Goal: Transaction & Acquisition: Purchase product/service

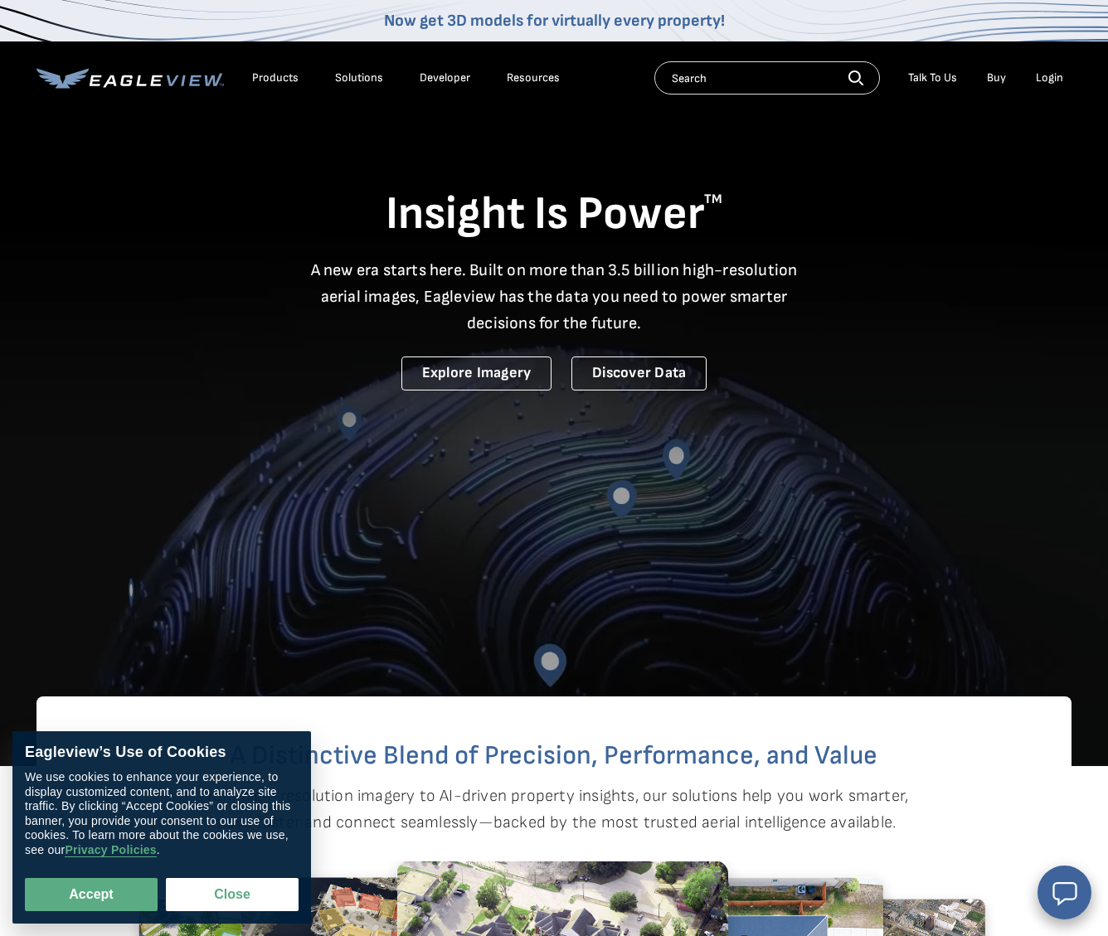
click at [1056, 76] on div "Login" at bounding box center [1048, 77] width 27 height 15
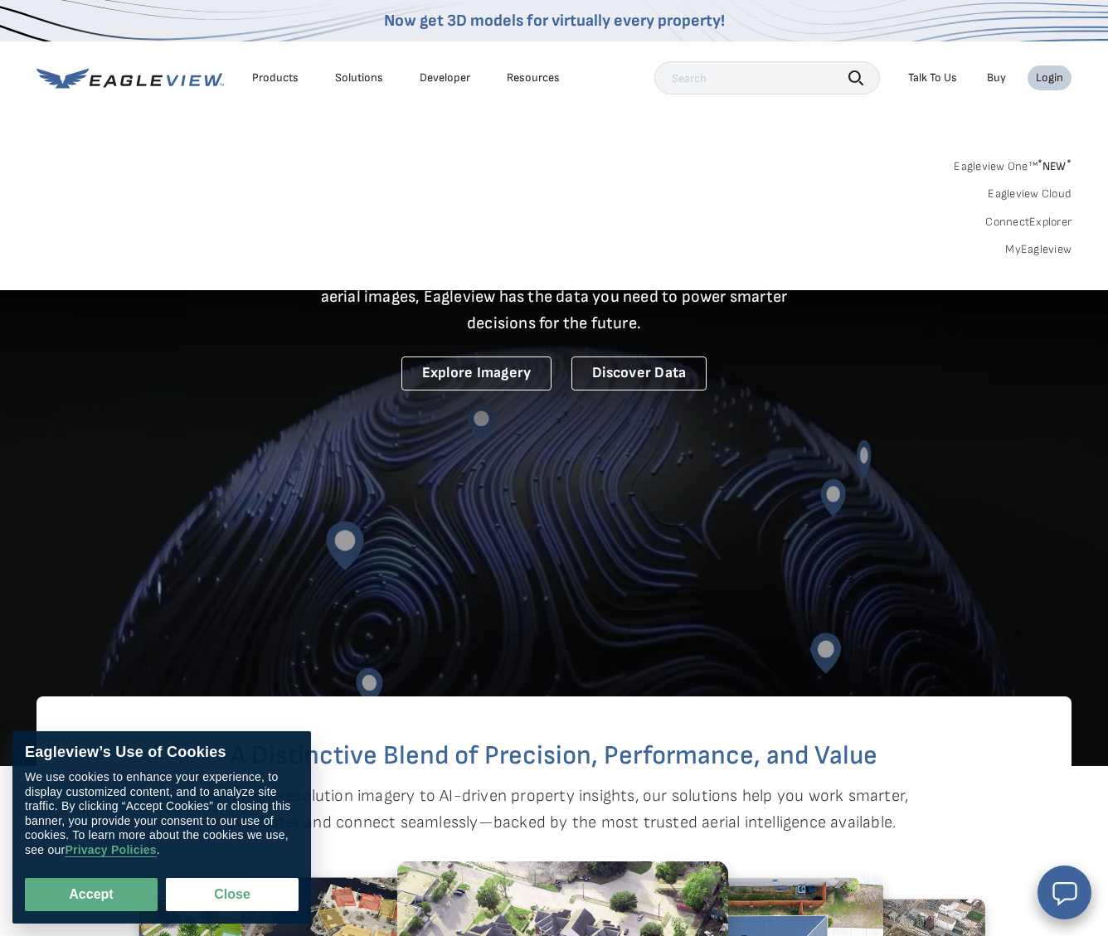
click at [1055, 248] on link "MyEagleview" at bounding box center [1038, 249] width 66 height 15
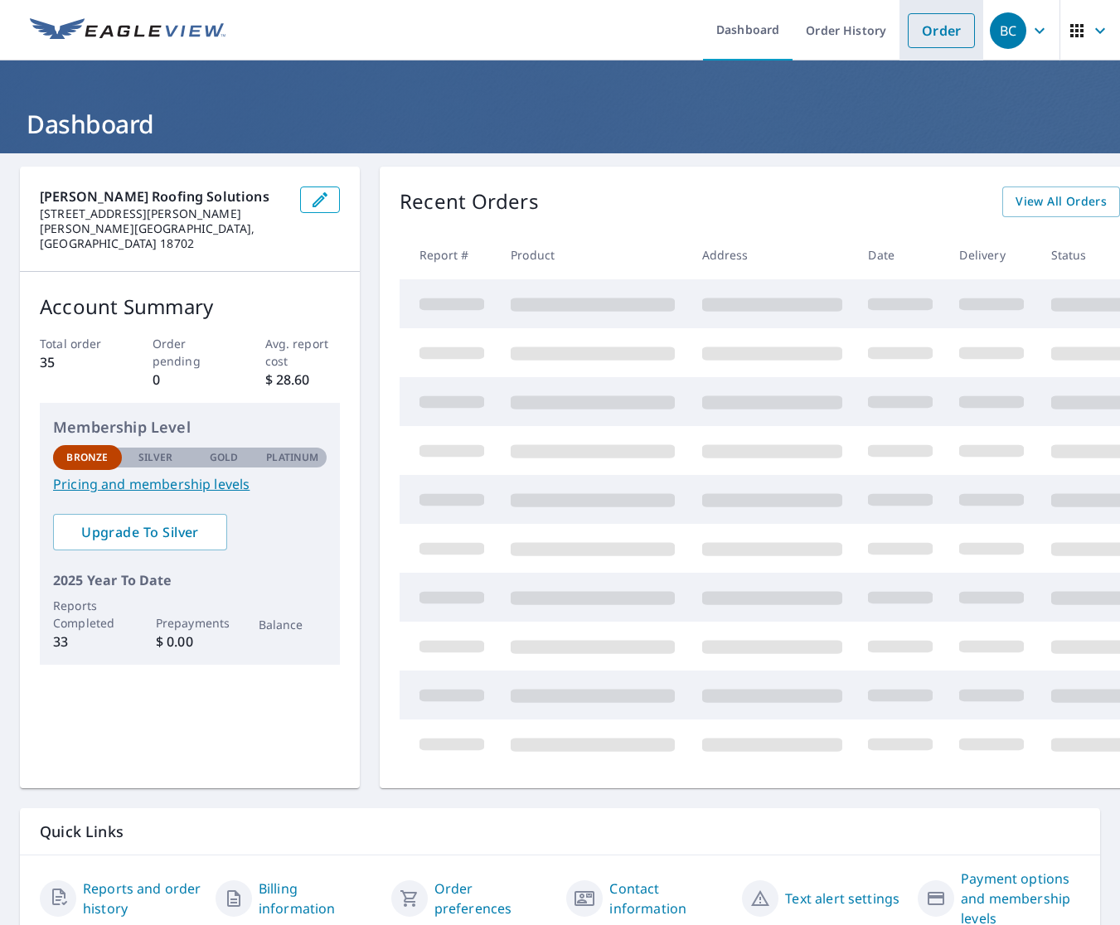
click at [932, 37] on link "Order" at bounding box center [941, 30] width 67 height 35
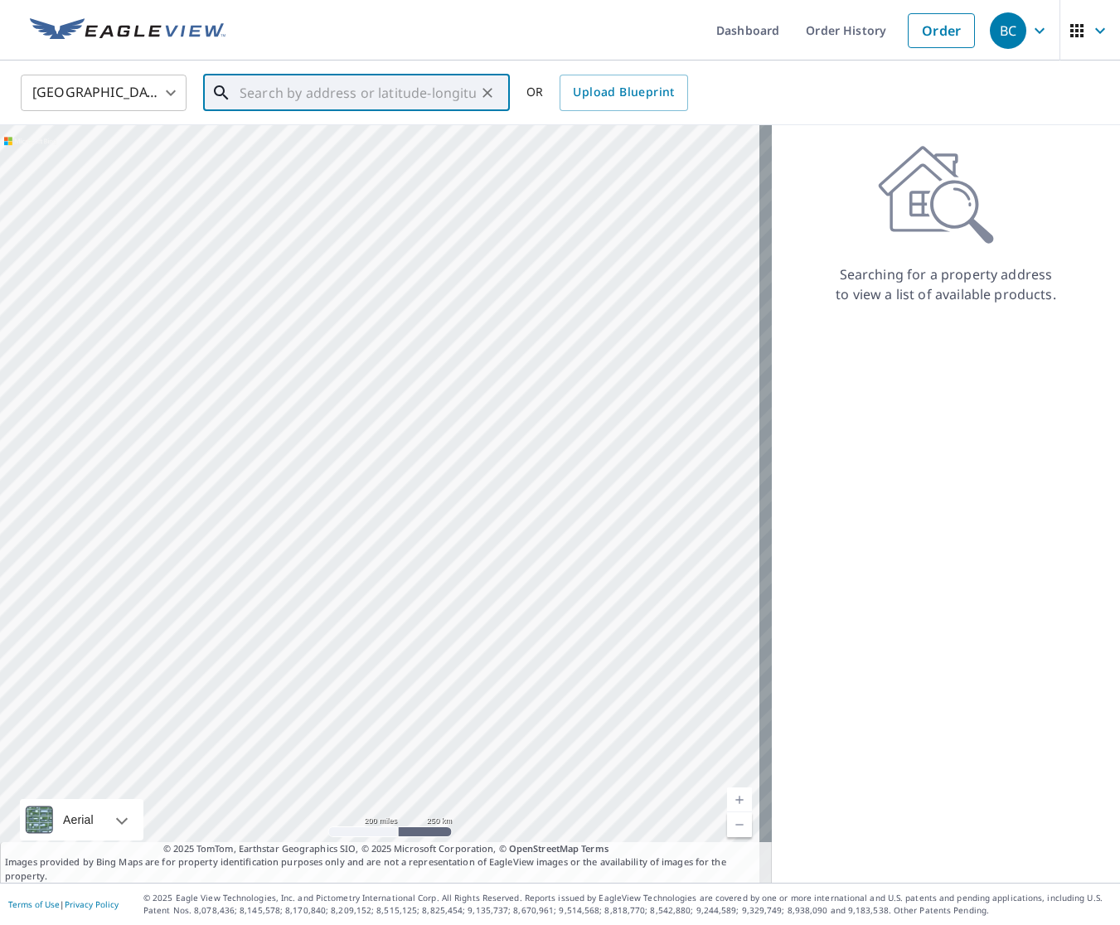
click at [345, 89] on input "text" at bounding box center [358, 93] width 236 height 46
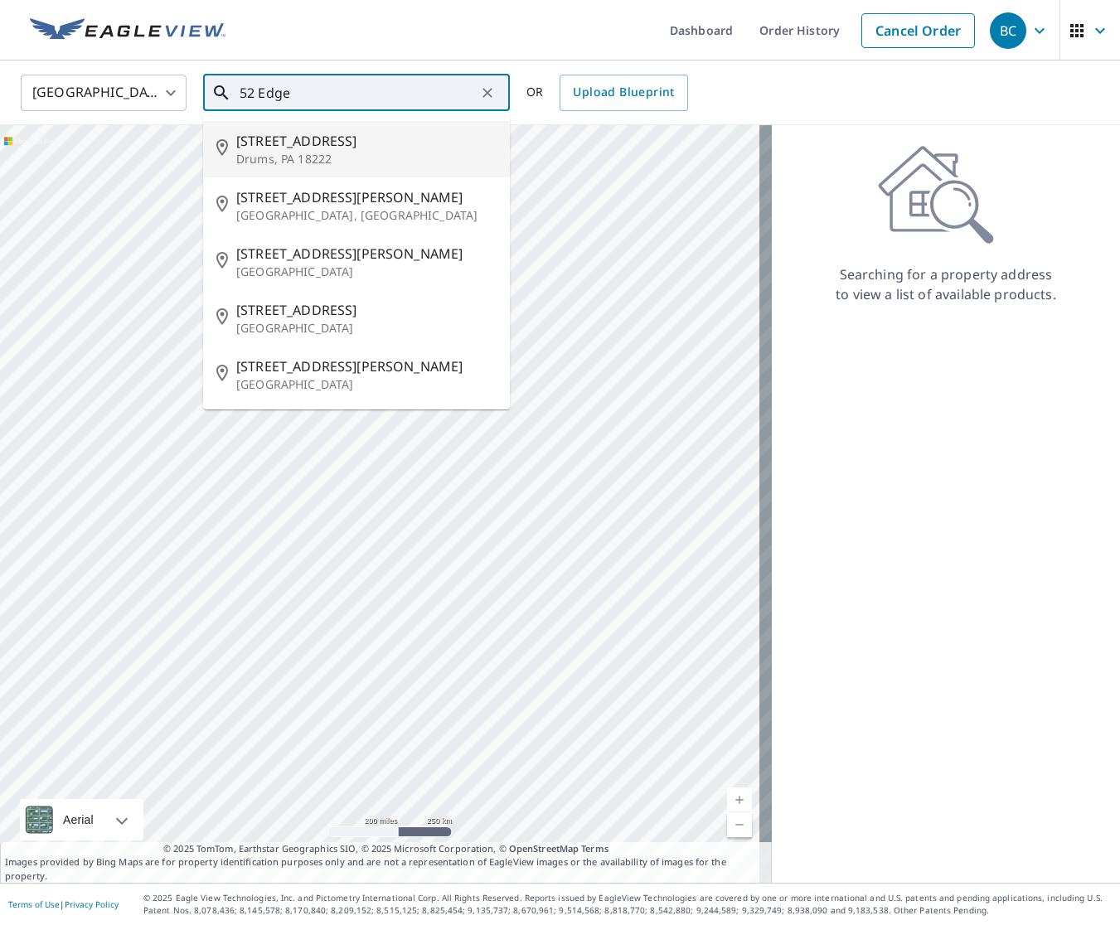
click at [368, 161] on p "Drums, PA 18222" at bounding box center [366, 159] width 260 height 17
type input "[STREET_ADDRESS]"
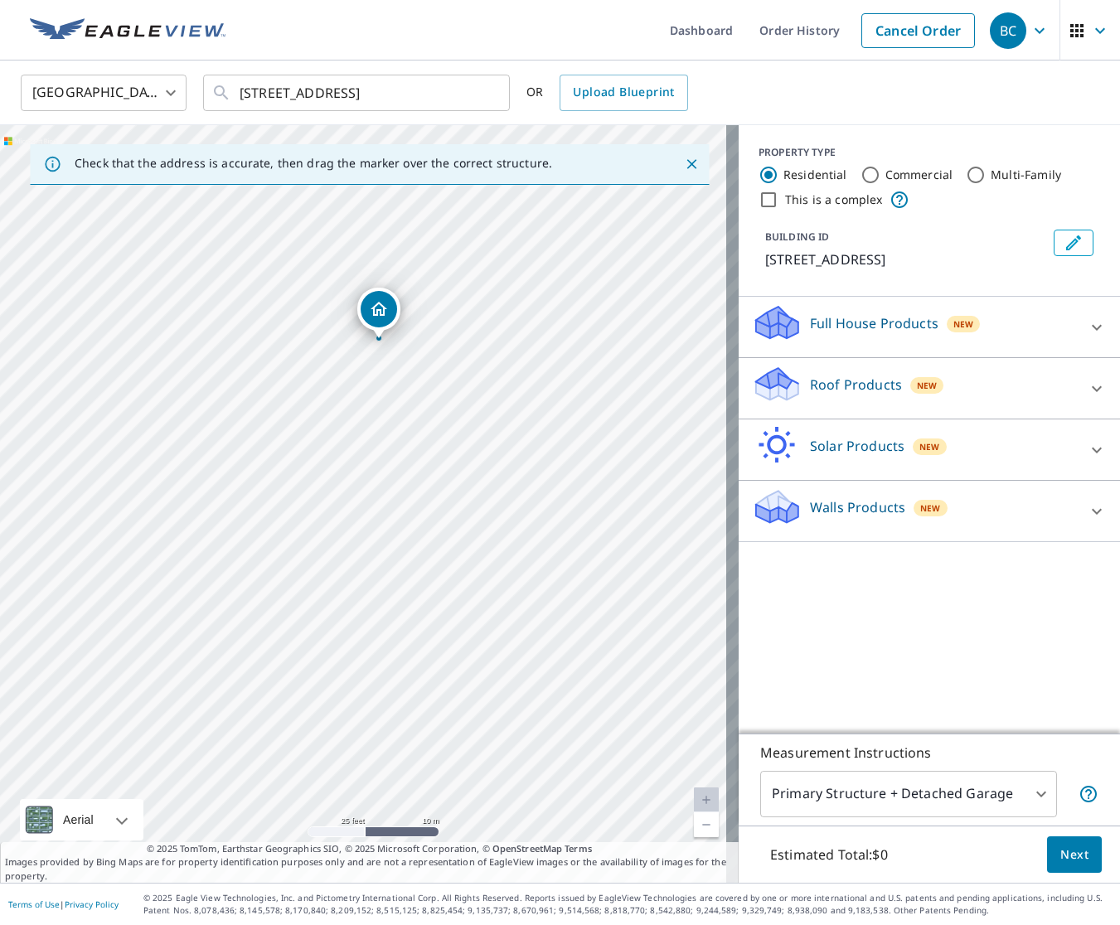
drag, startPoint x: 293, startPoint y: 410, endPoint x: 419, endPoint y: 608, distance: 234.8
click at [419, 608] on div "[STREET_ADDRESS]" at bounding box center [369, 504] width 739 height 758
drag, startPoint x: 386, startPoint y: 381, endPoint x: 396, endPoint y: 522, distance: 141.3
click at [396, 522] on div "[STREET_ADDRESS]" at bounding box center [369, 504] width 739 height 758
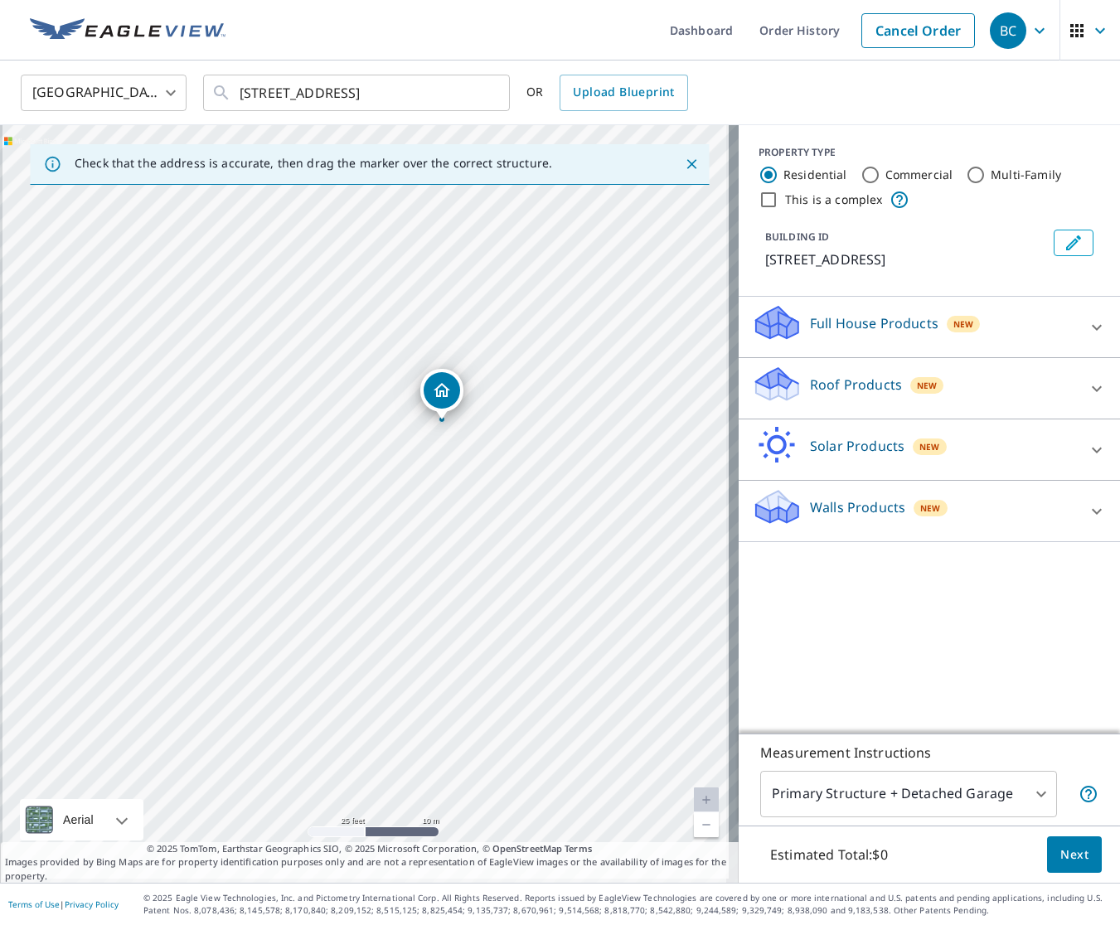
drag, startPoint x: 458, startPoint y: 594, endPoint x: 511, endPoint y: 533, distance: 80.5
click at [511, 533] on div "[STREET_ADDRESS]" at bounding box center [369, 504] width 739 height 758
click at [877, 409] on div "Roof Products New" at bounding box center [914, 388] width 325 height 47
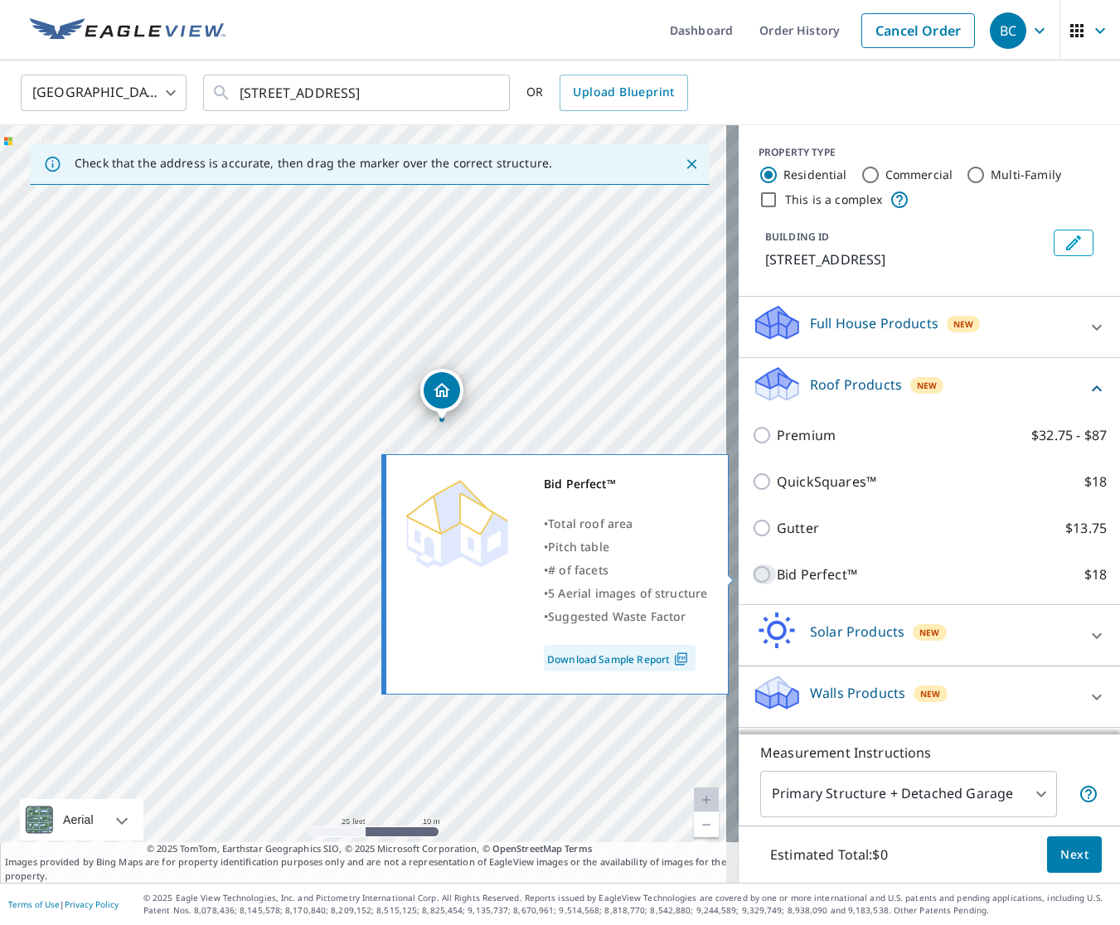
click at [755, 576] on input "Bid Perfect™ $18" at bounding box center [764, 575] width 25 height 20
checkbox input "true"
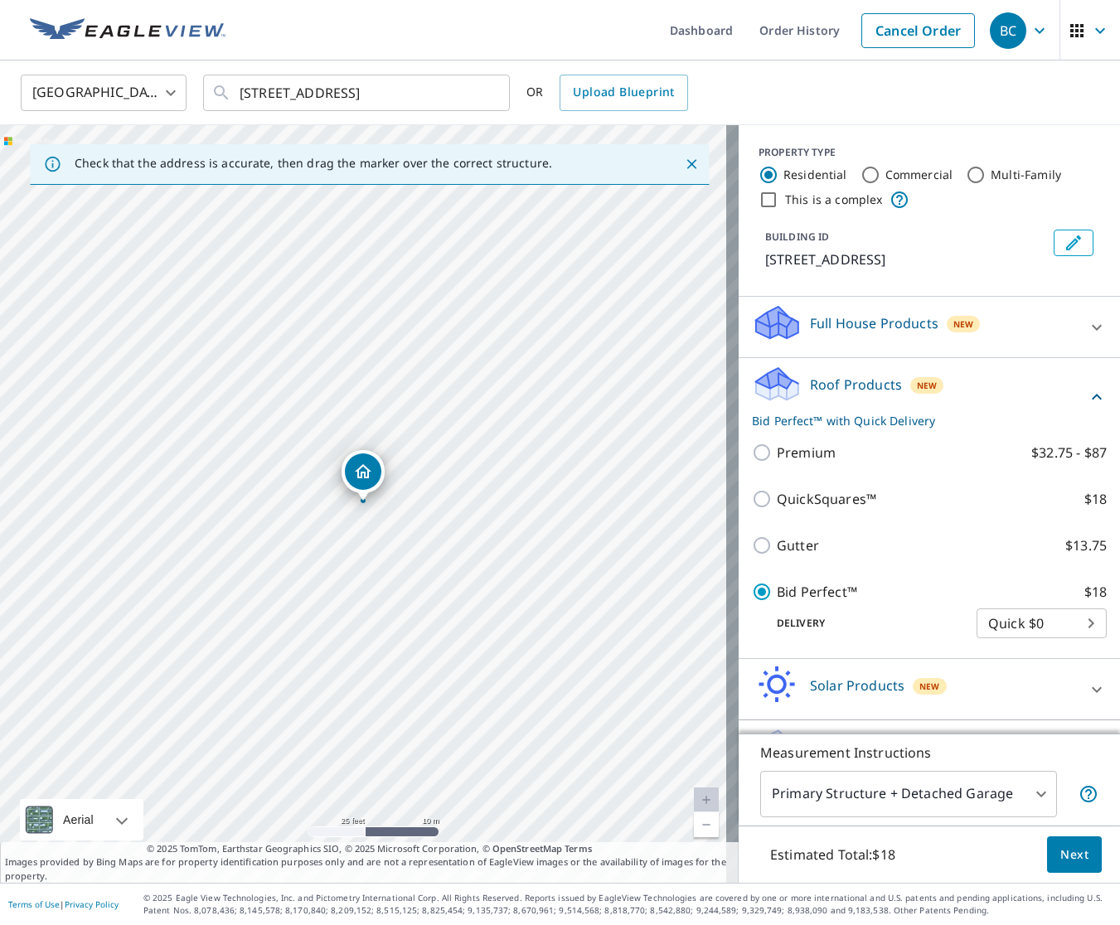
click at [1072, 864] on span "Next" at bounding box center [1074, 855] width 28 height 21
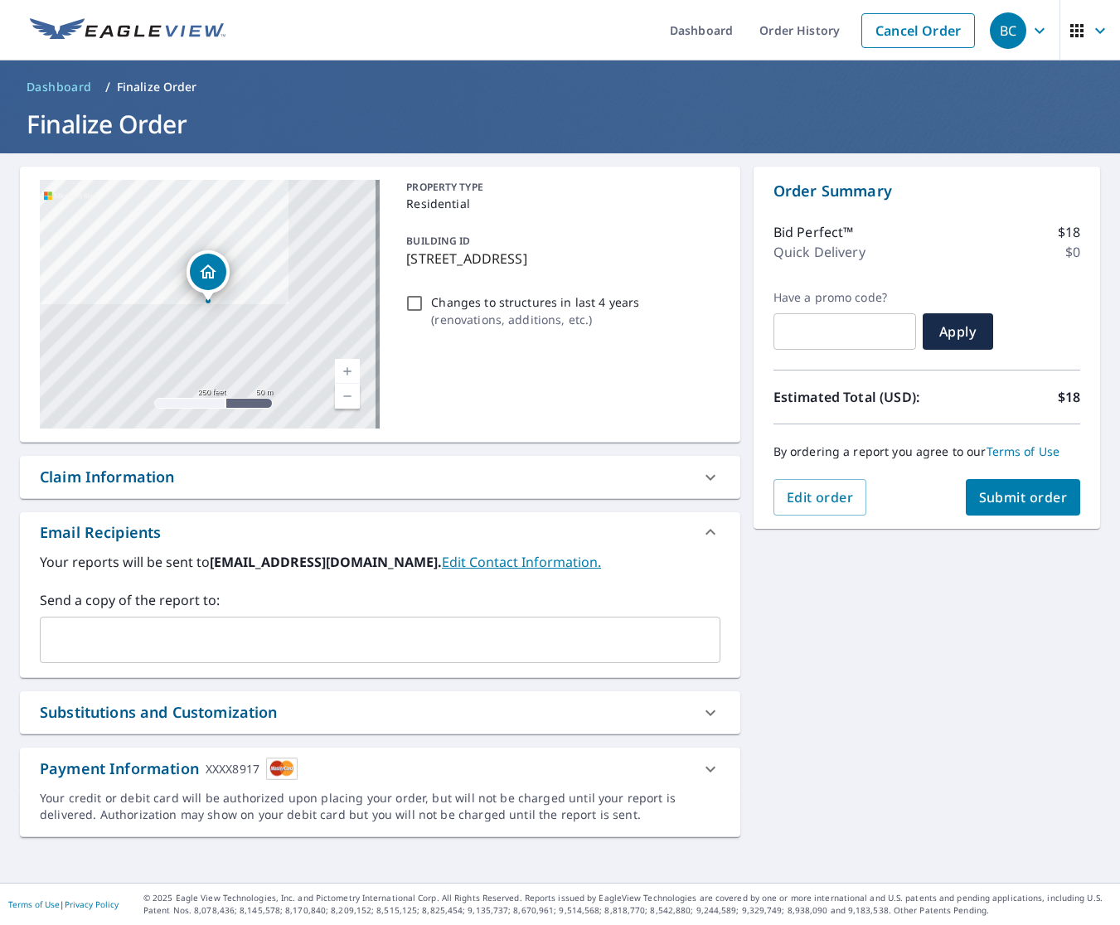
click at [1011, 503] on span "Submit order" at bounding box center [1023, 497] width 89 height 18
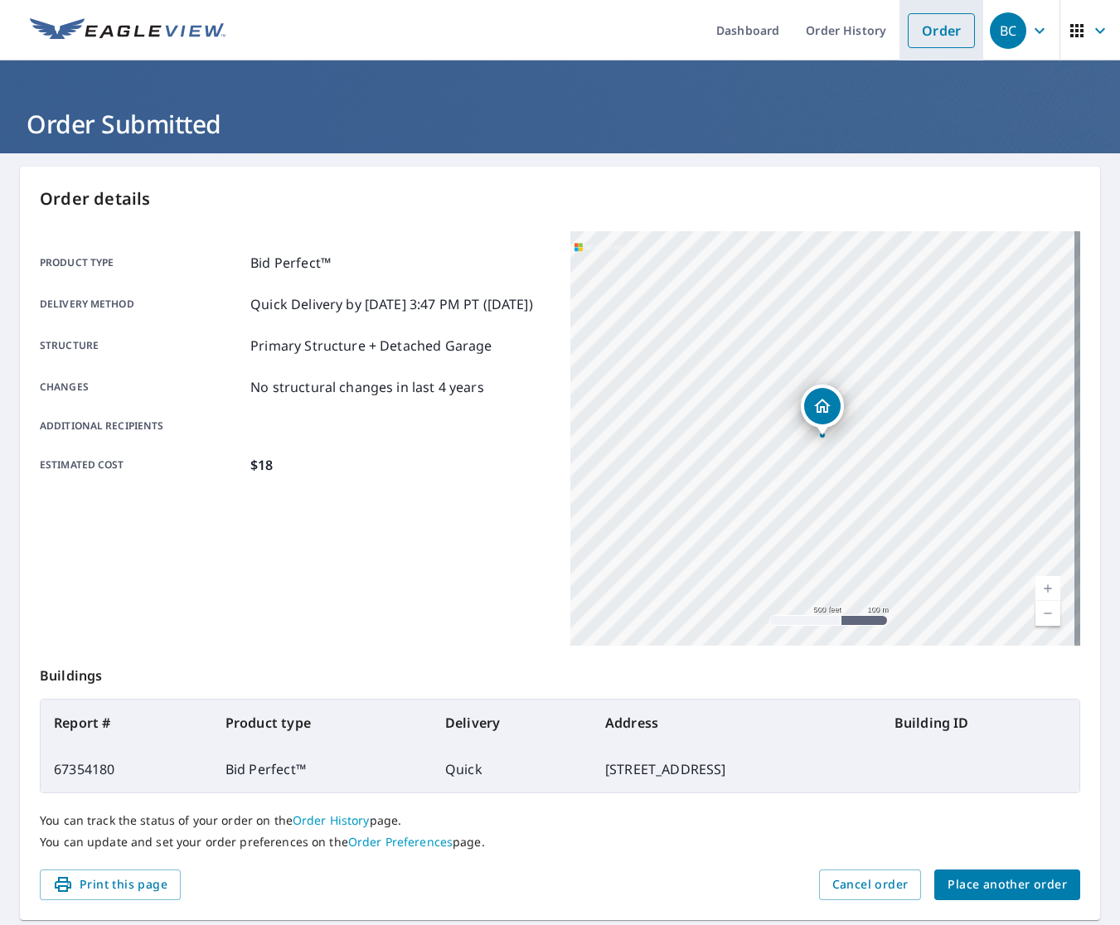
click at [923, 40] on link "Order" at bounding box center [941, 30] width 67 height 35
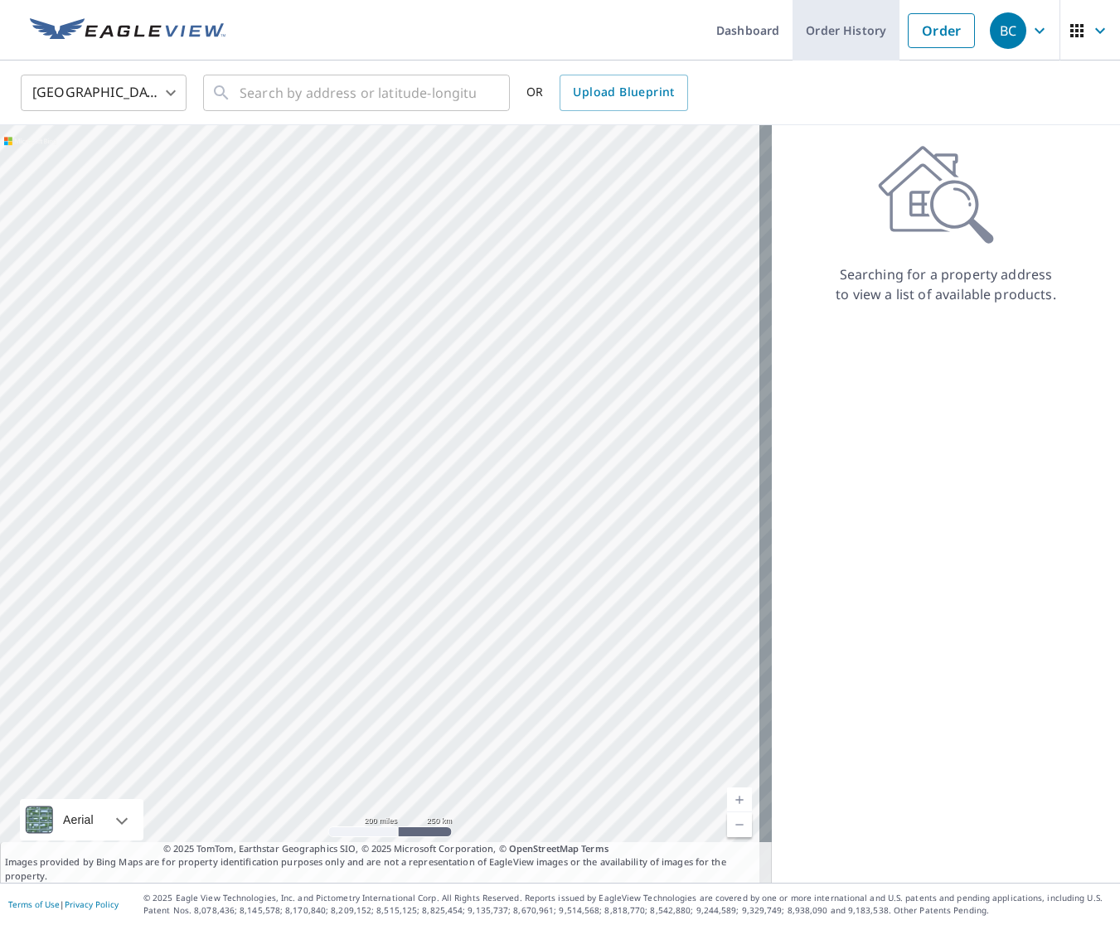
click at [817, 41] on link "Order History" at bounding box center [845, 30] width 107 height 61
